Goal: Navigation & Orientation: Find specific page/section

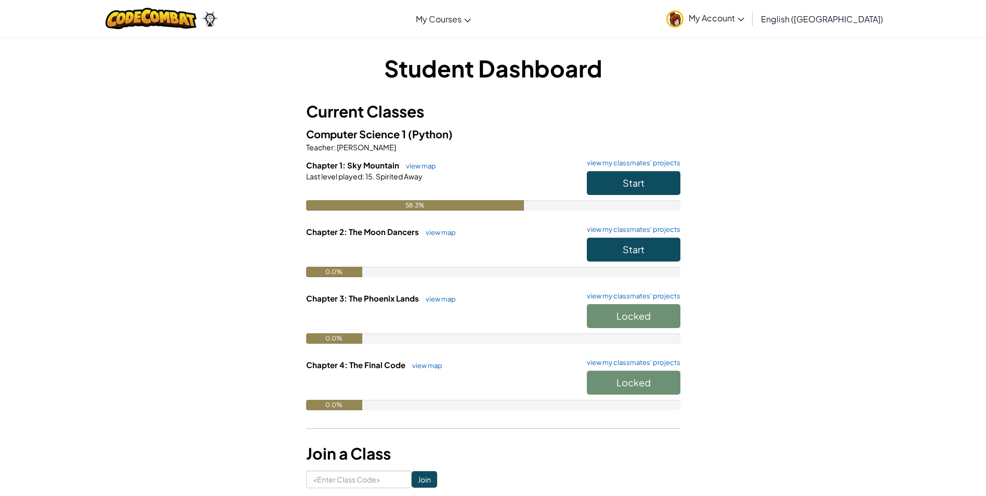
click at [617, 98] on div "Student Dashboard Current Classes Computer Science 1 (Python) Teacher : Crystal…" at bounding box center [493, 270] width 374 height 436
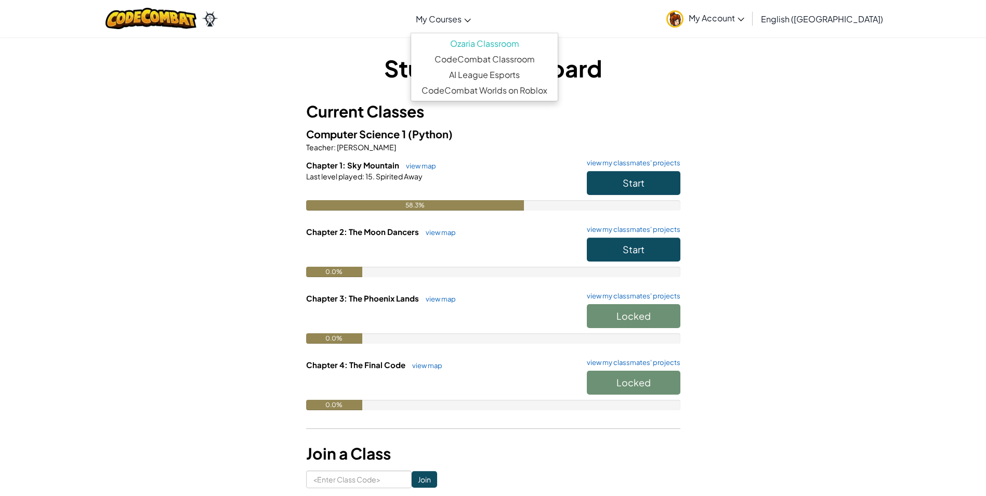
click at [476, 22] on link "My Courses" at bounding box center [443, 19] width 65 height 28
click at [518, 134] on h5 "Computer Science 1 (Python)" at bounding box center [493, 134] width 374 height 16
